Goal: Book appointment/travel/reservation

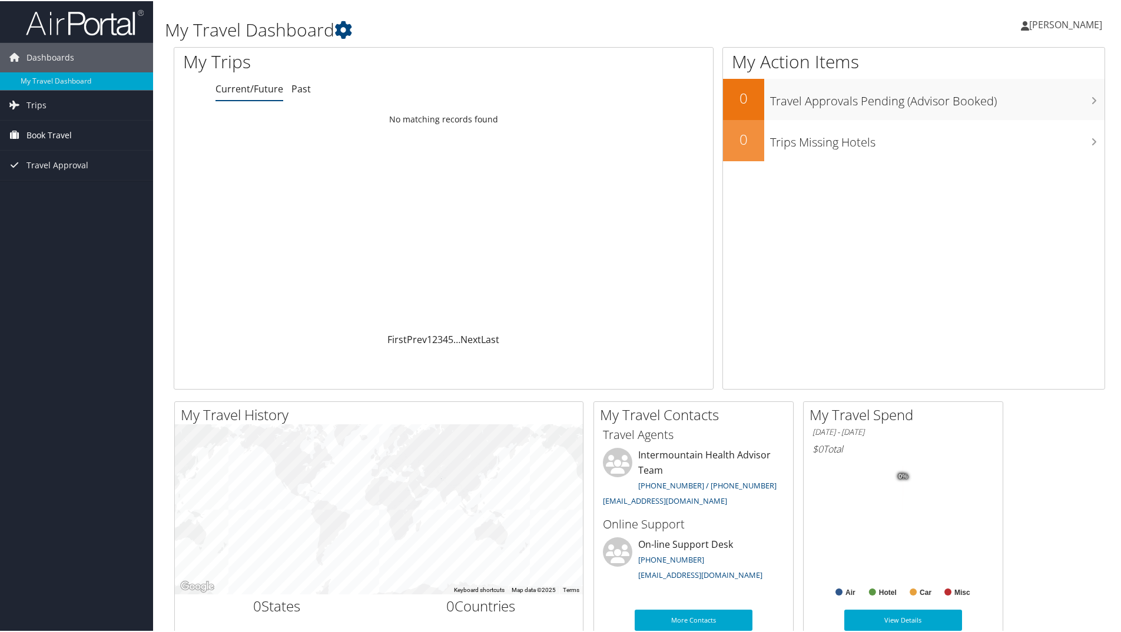
click at [57, 131] on span "Book Travel" at bounding box center [48, 133] width 45 height 29
click at [64, 187] on link "Book/Manage Online Trips" at bounding box center [76, 193] width 153 height 18
